Goal: Transaction & Acquisition: Book appointment/travel/reservation

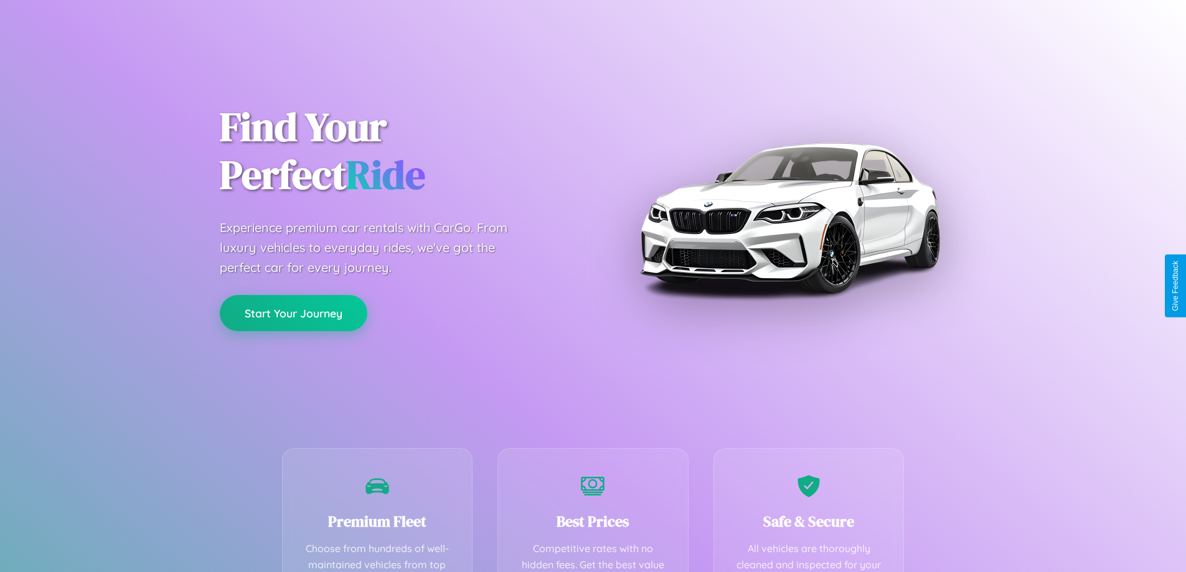
click at [293, 314] on button "Start Your Journey" at bounding box center [294, 313] width 148 height 36
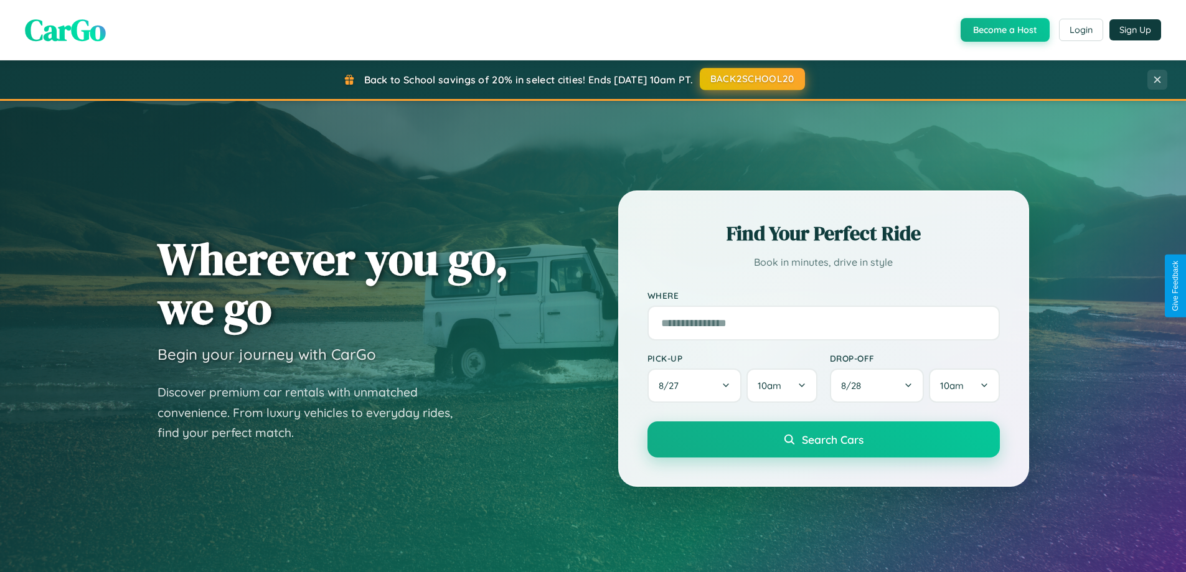
click at [751, 79] on button "BACK2SCHOOL20" at bounding box center [752, 79] width 105 height 22
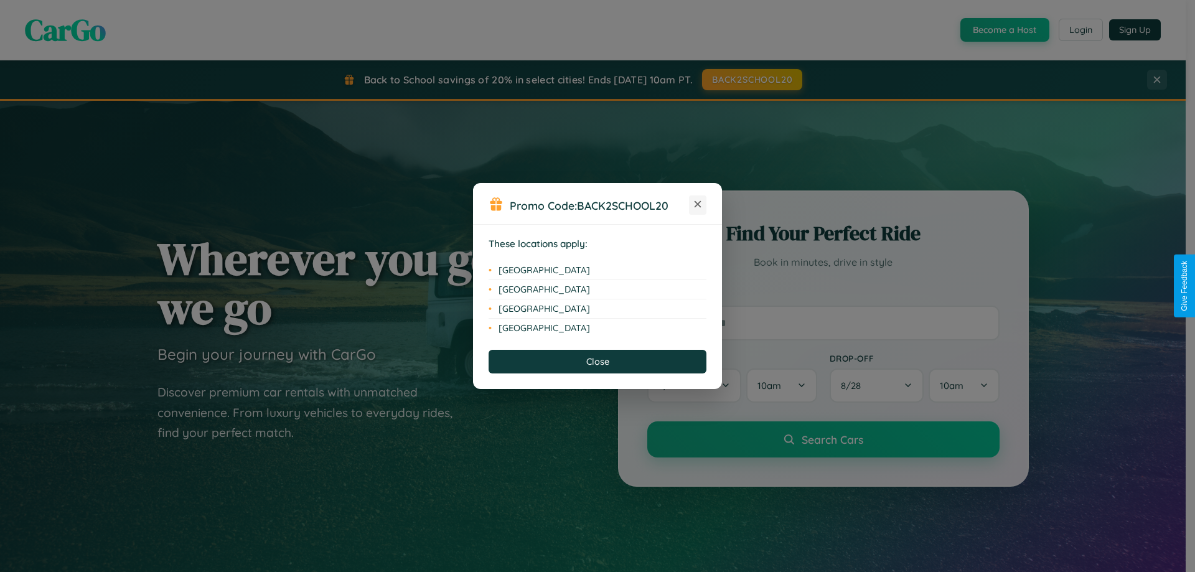
click at [698, 205] on icon at bounding box center [698, 204] width 7 height 7
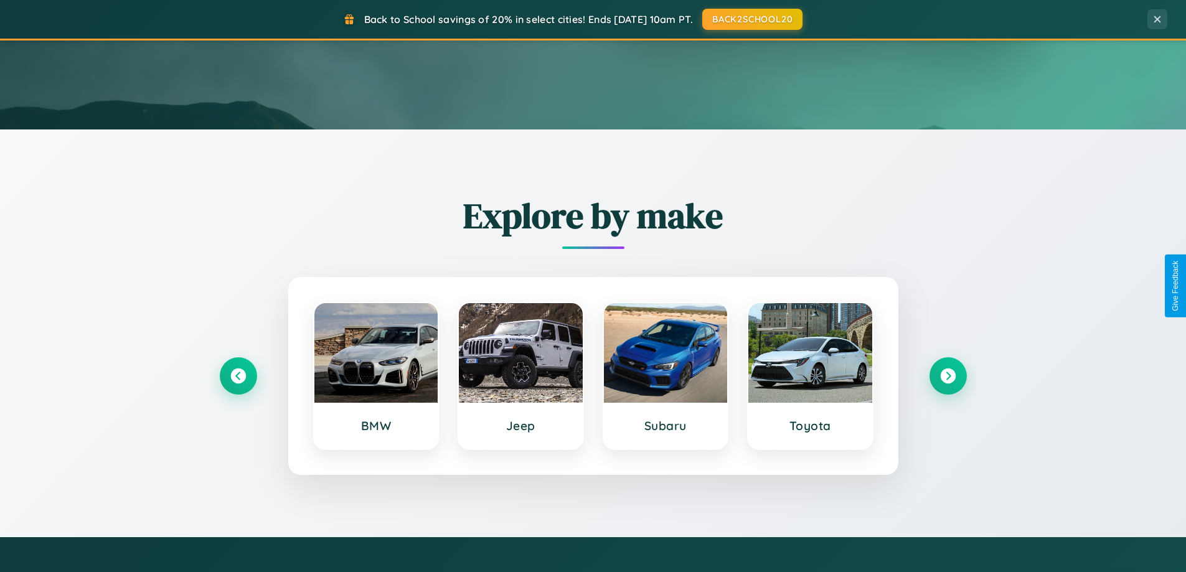
scroll to position [537, 0]
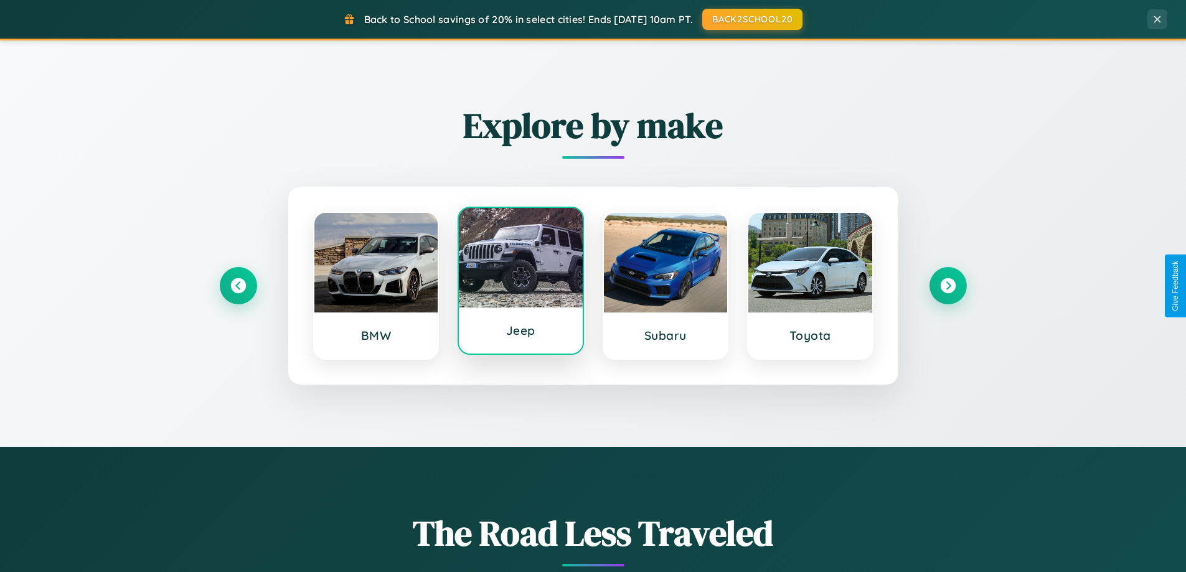
click at [520, 284] on div at bounding box center [521, 258] width 124 height 100
